Goal: Transaction & Acquisition: Purchase product/service

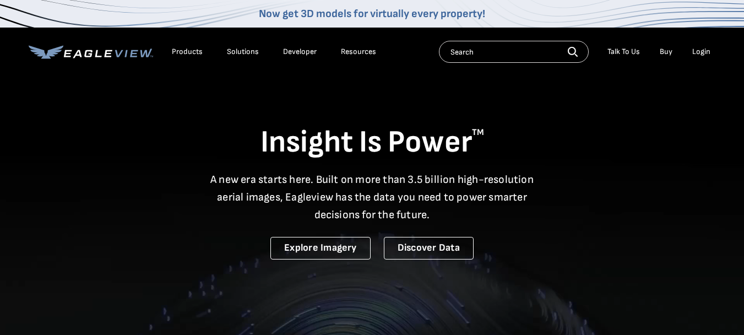
click at [696, 54] on div "Login" at bounding box center [702, 52] width 18 height 10
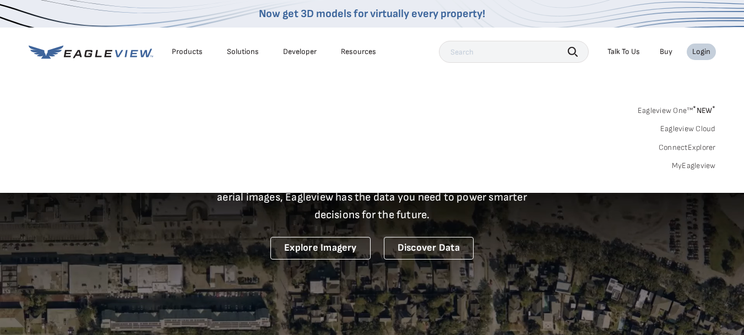
click at [706, 166] on link "MyEagleview" at bounding box center [694, 166] width 44 height 10
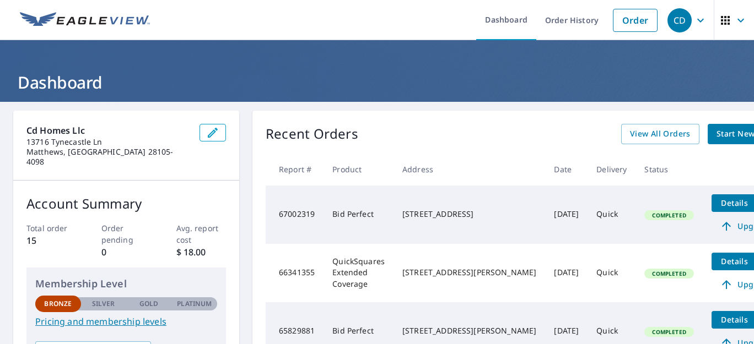
click at [716, 137] on span "Start New Order" at bounding box center [748, 134] width 64 height 14
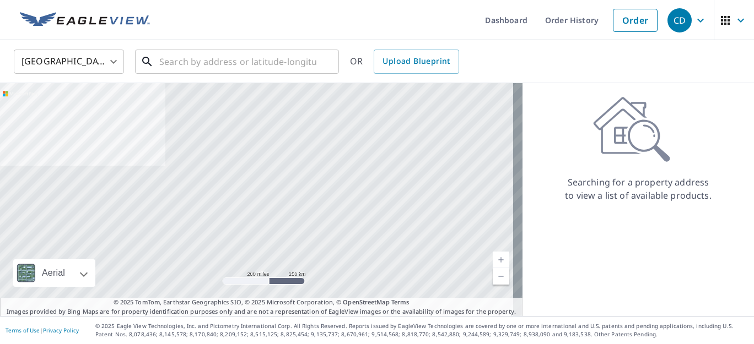
click at [188, 61] on input "text" at bounding box center [237, 61] width 157 height 31
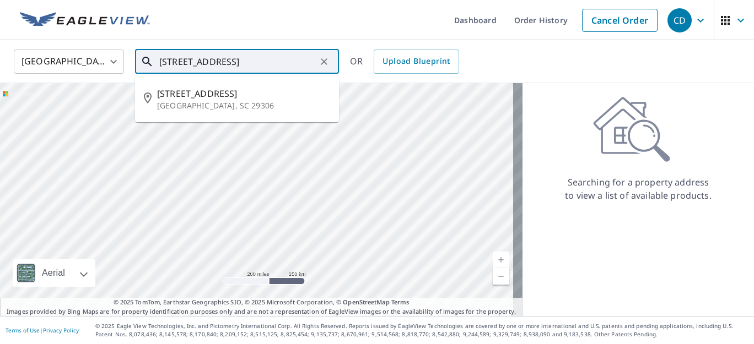
click at [197, 99] on span "[STREET_ADDRESS]" at bounding box center [243, 93] width 173 height 13
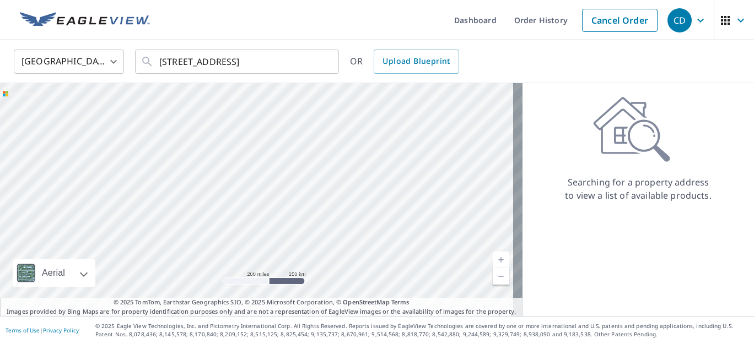
type input "[STREET_ADDRESS]"
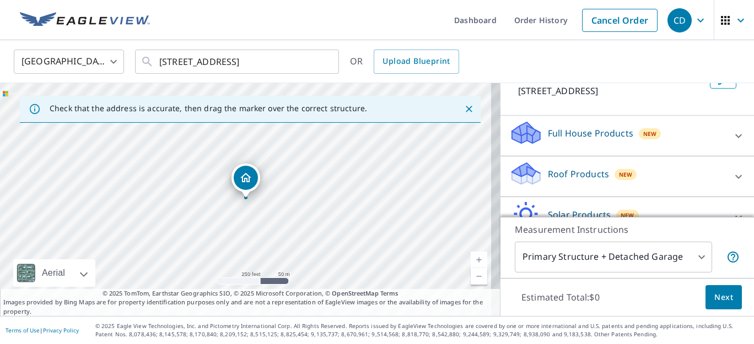
scroll to position [156, 0]
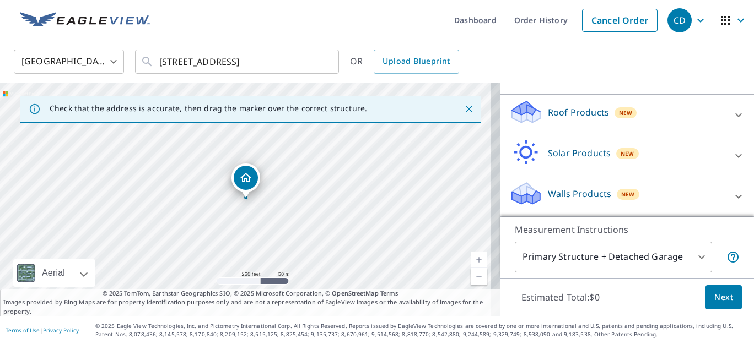
click at [573, 113] on p "Roof Products" at bounding box center [578, 112] width 61 height 13
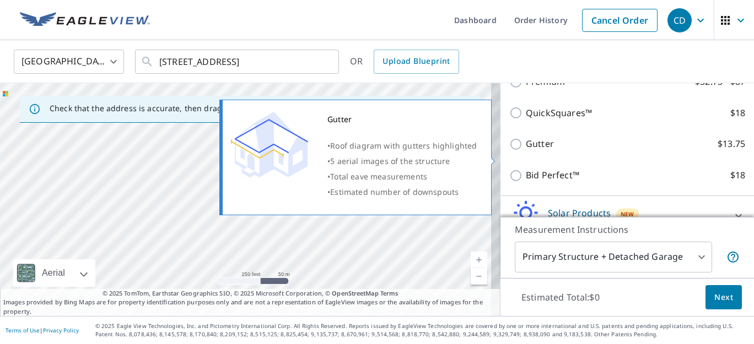
scroll to position [208, 0]
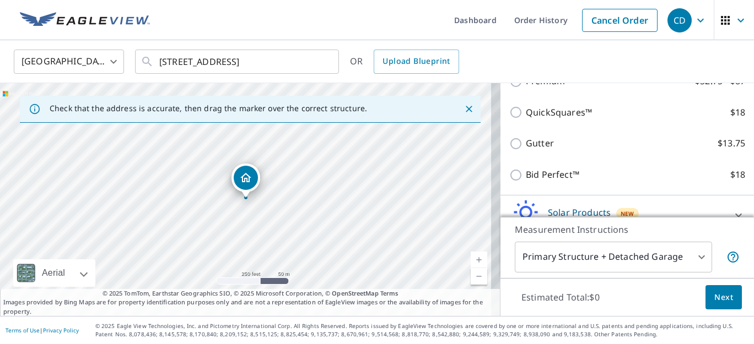
click at [509, 182] on input "Bid Perfect™ $18" at bounding box center [517, 175] width 17 height 13
checkbox input "true"
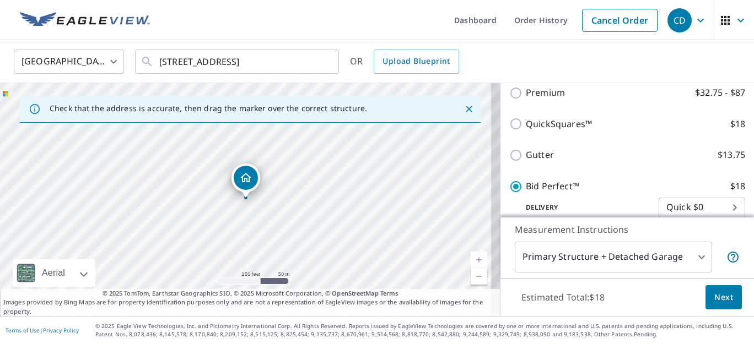
click at [714, 299] on span "Next" at bounding box center [723, 298] width 19 height 14
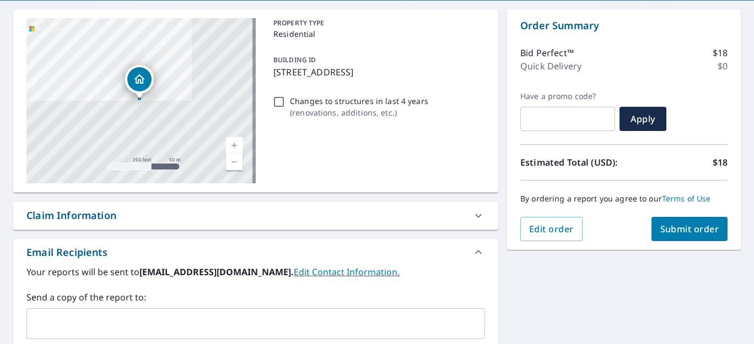
scroll to position [102, 0]
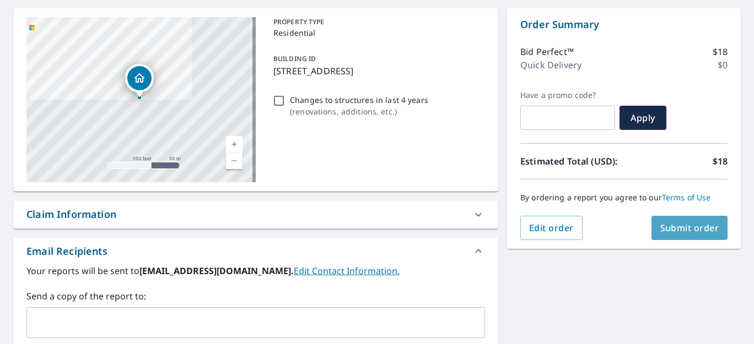
click at [672, 233] on span "Submit order" at bounding box center [689, 228] width 59 height 12
